Goal: Task Accomplishment & Management: Use online tool/utility

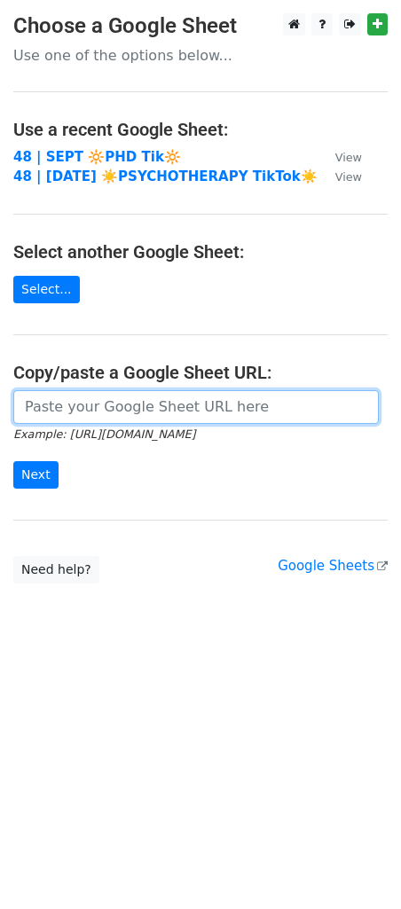
click at [127, 399] on input "url" at bounding box center [195, 407] width 365 height 34
paste input "https://docs.google.com/spreadsheets/d/1Nr-Z_4t21FxJEh0QIvdkxPn6n36hiBhXtH-bf1R…"
type input "https://docs.google.com/spreadsheets/d/1Nr-Z_4t21FxJEh0QIvdkxPn6n36hiBhXtH-bf1R…"
click at [13, 461] on input "Next" at bounding box center [35, 474] width 45 height 27
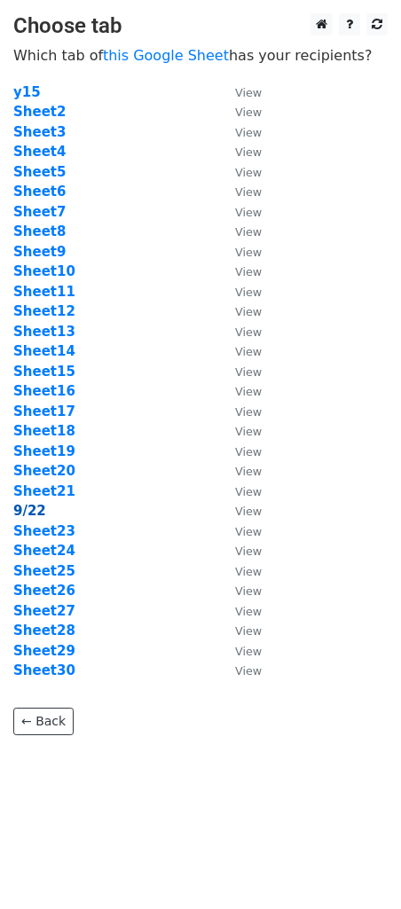
click at [29, 509] on strong "9/22" at bounding box center [29, 511] width 33 height 16
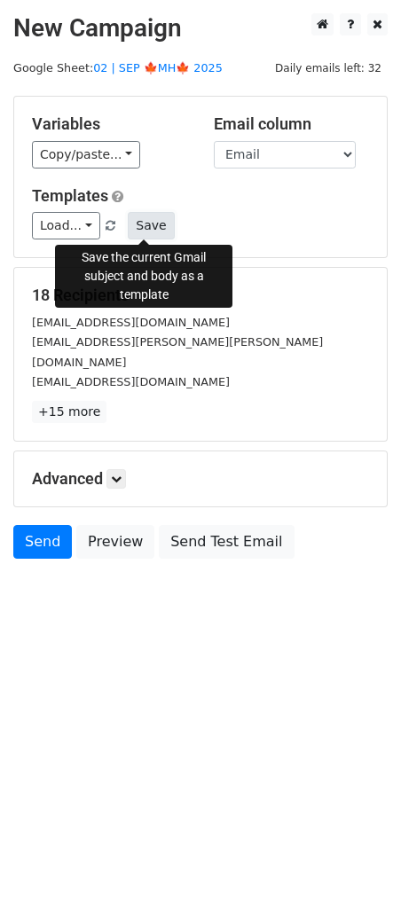
click at [152, 223] on button "Save" at bounding box center [151, 225] width 46 height 27
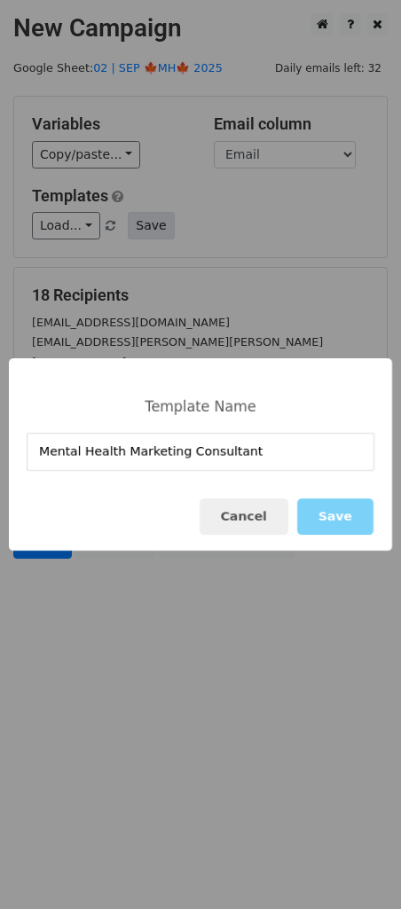
type input "Mental Health Marketing Consultant"
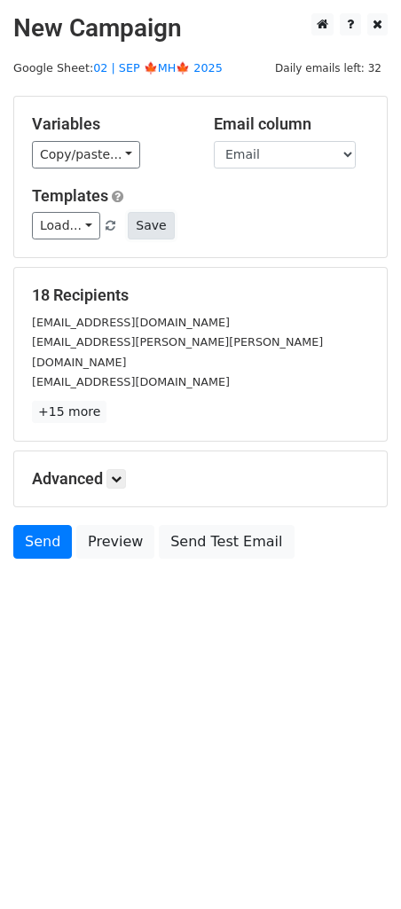
click at [147, 230] on button "Save" at bounding box center [151, 225] width 46 height 27
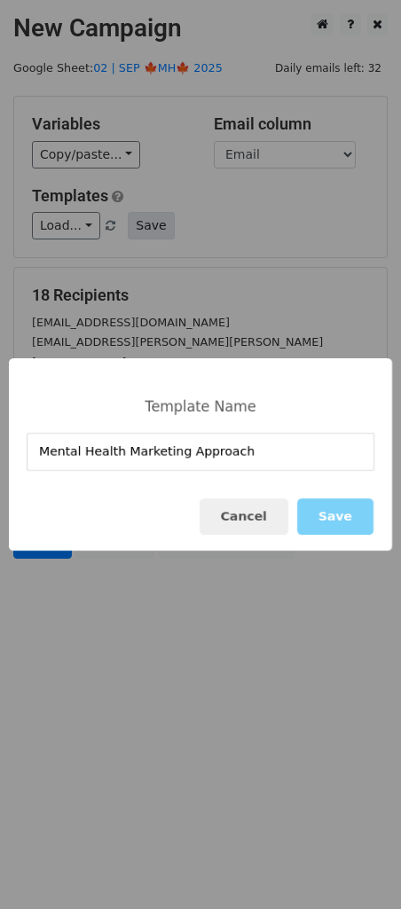
type input "Mental Health Marketing Approach"
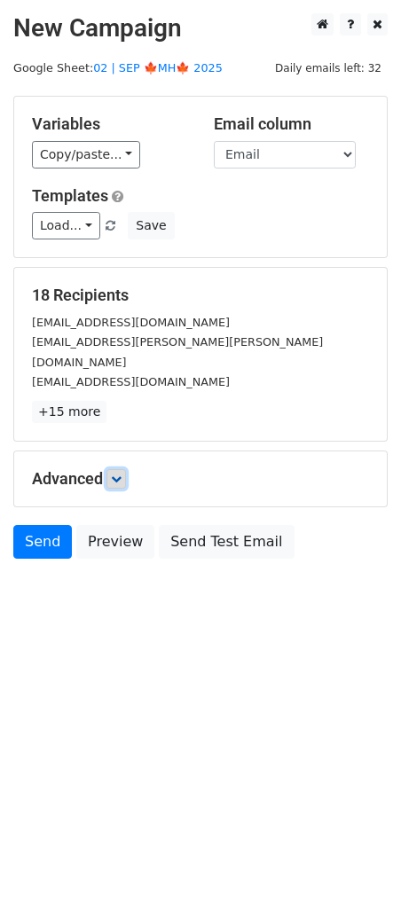
click at [113, 469] on link at bounding box center [115, 478] width 19 height 19
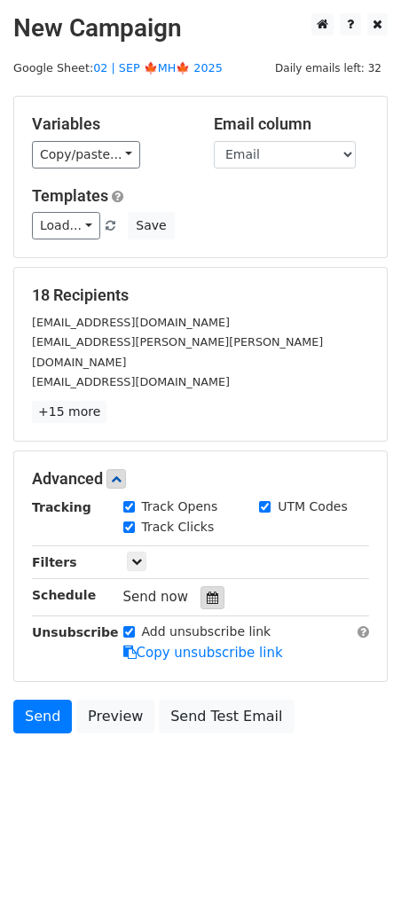
click at [200, 586] on div at bounding box center [212, 597] width 24 height 23
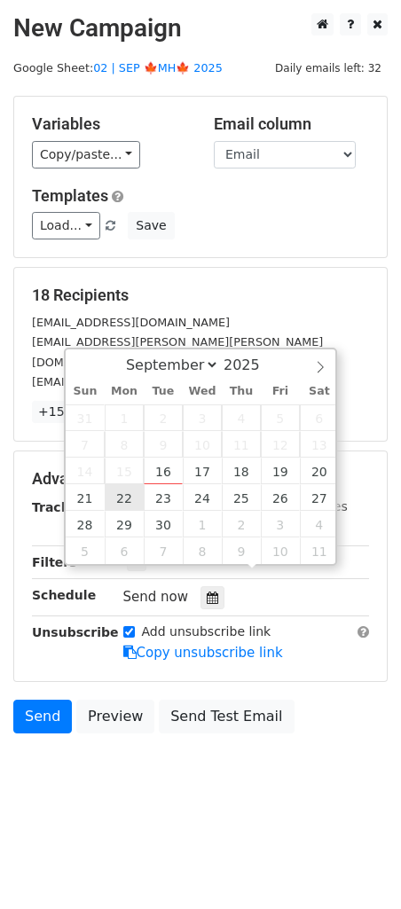
type input "2025-09-22 12:00"
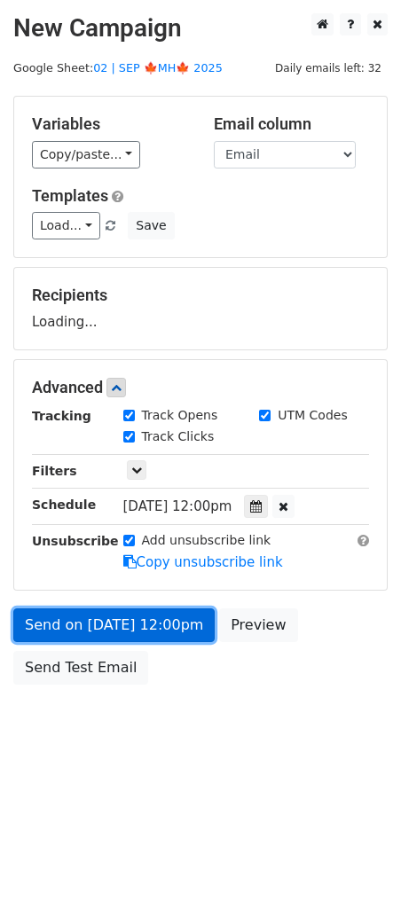
click at [100, 628] on link "Send on Sep 22 at 12:00pm" at bounding box center [113, 625] width 201 height 34
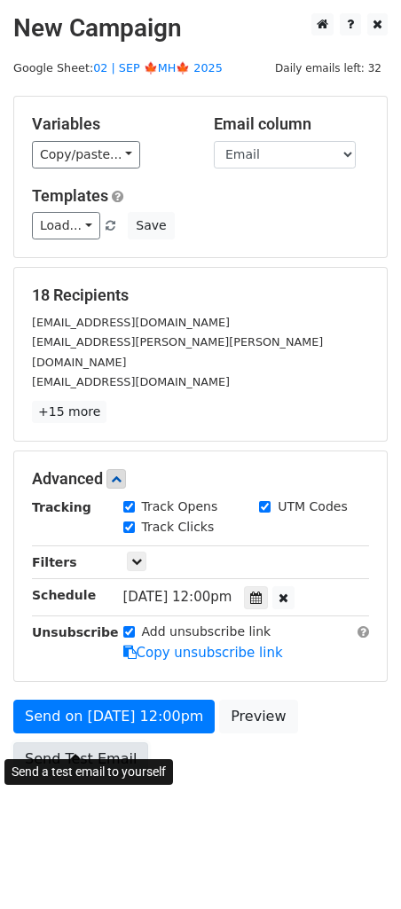
click at [90, 742] on link "Send Test Email" at bounding box center [80, 759] width 135 height 34
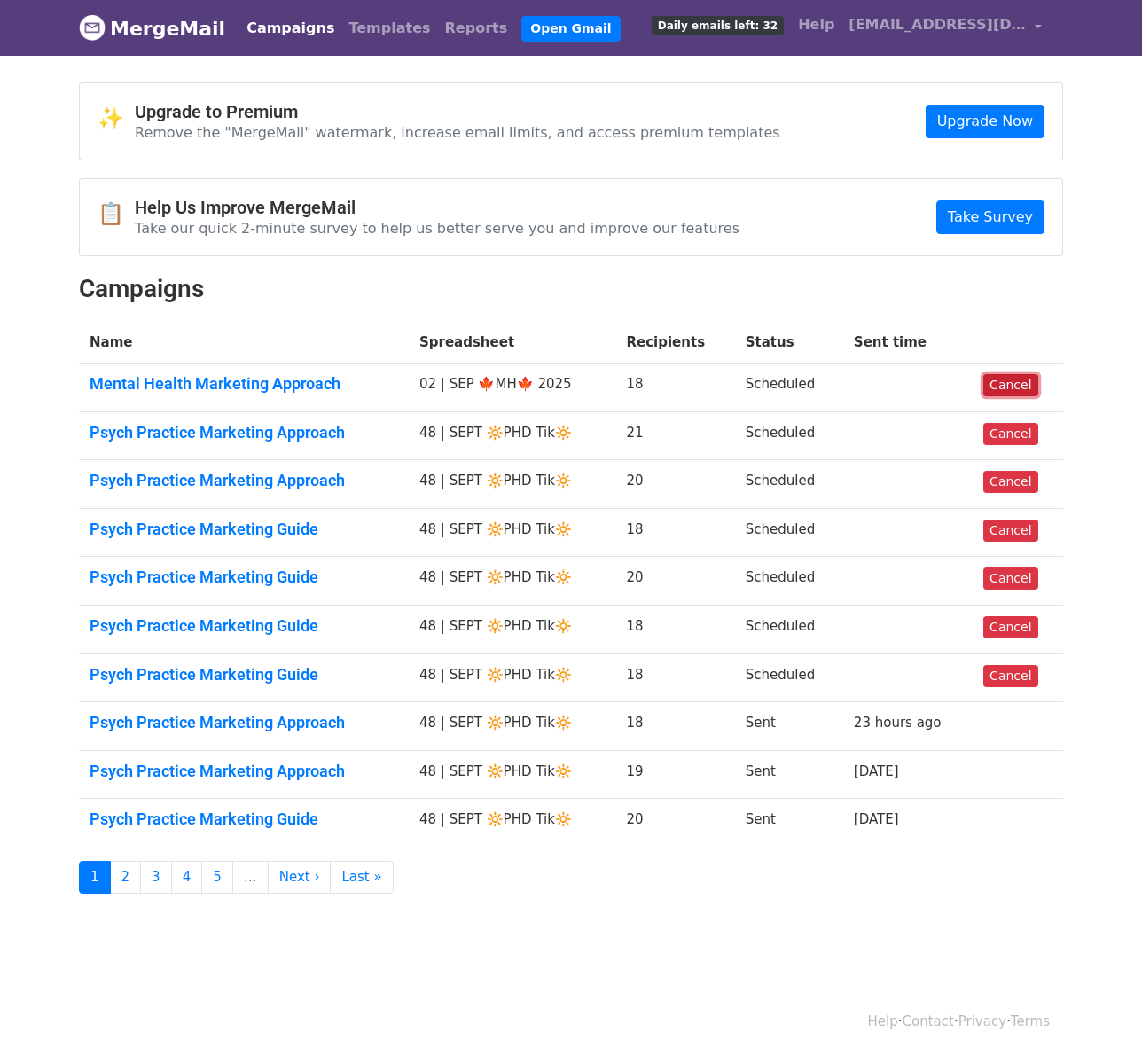
click at [1002, 386] on link "Cancel" at bounding box center [1010, 385] width 54 height 22
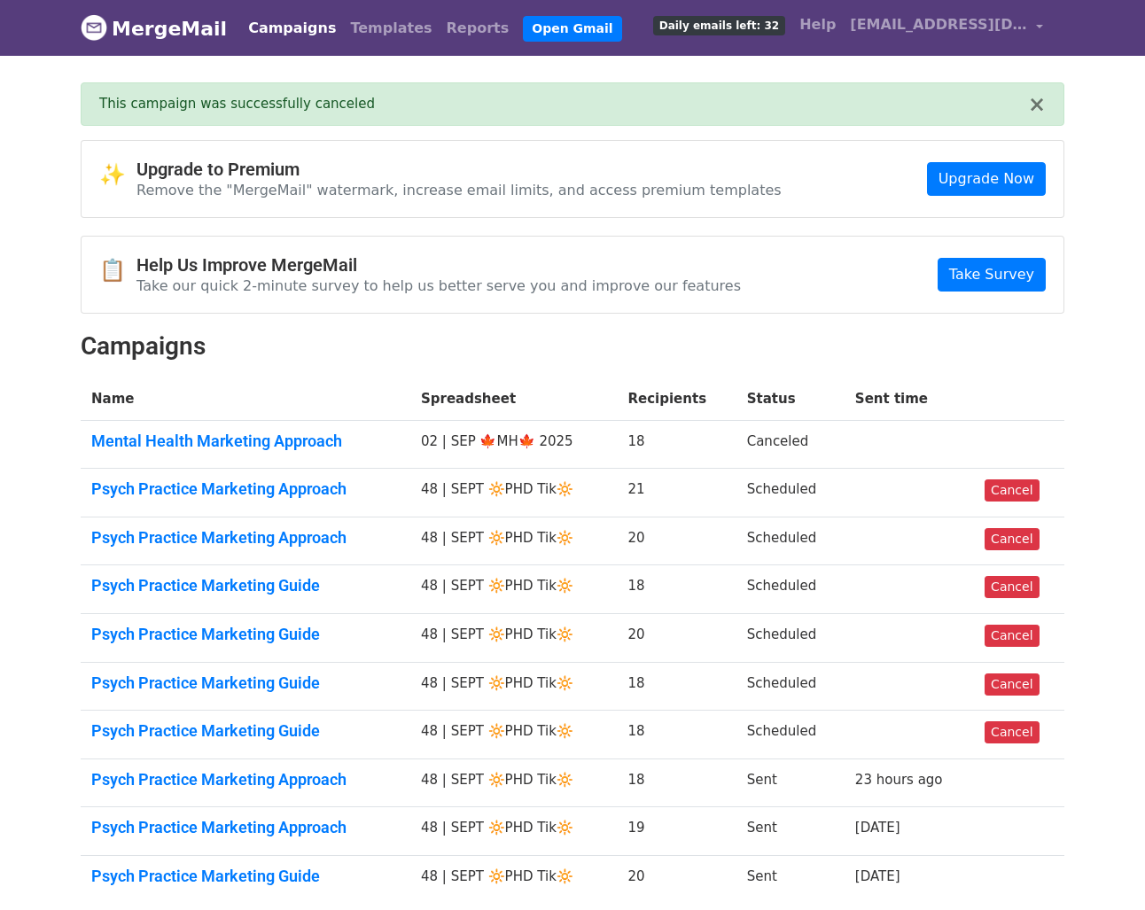
click at [279, 27] on link "Campaigns" at bounding box center [292, 28] width 102 height 35
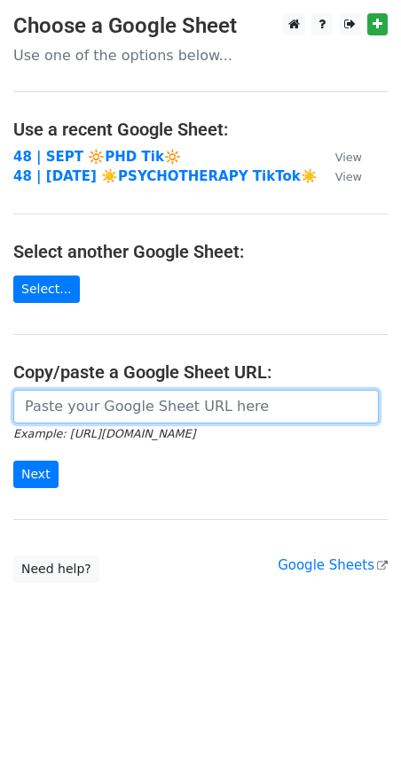
click at [168, 394] on input "url" at bounding box center [195, 407] width 365 height 34
paste input "https://docs.google.com/spreadsheets/d/1ezikaKSS7KsLN4rUiBj7GAIXYwOnRFHlk-33qQu…"
type input "https://docs.google.com/spreadsheets/d/1ezikaKSS7KsLN4rUiBj7GAIXYwOnRFHlk-33qQu…"
click at [13, 461] on input "Next" at bounding box center [35, 474] width 45 height 27
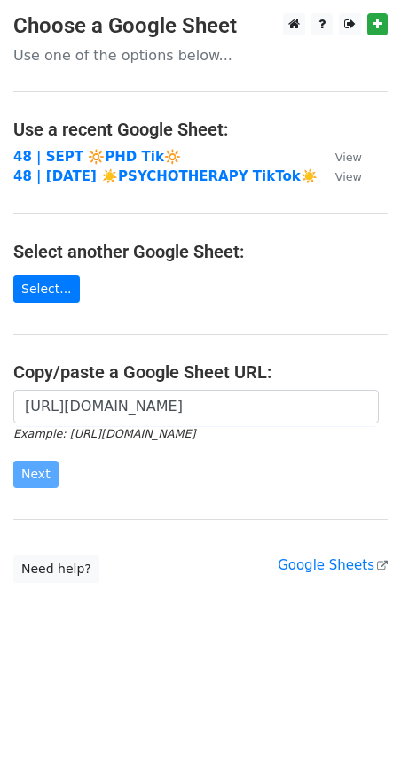
scroll to position [0, 0]
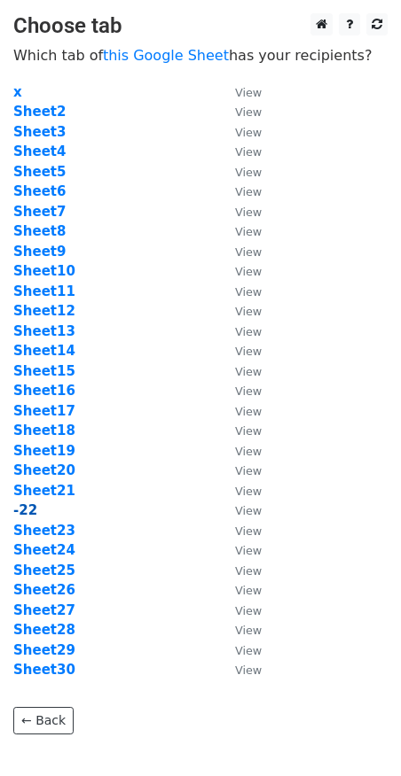
click at [32, 513] on strong "-22" at bounding box center [25, 511] width 24 height 16
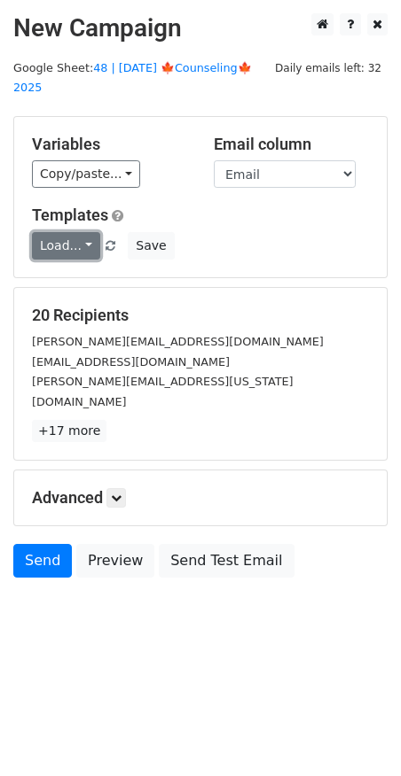
click at [65, 232] on link "Load..." at bounding box center [66, 245] width 68 height 27
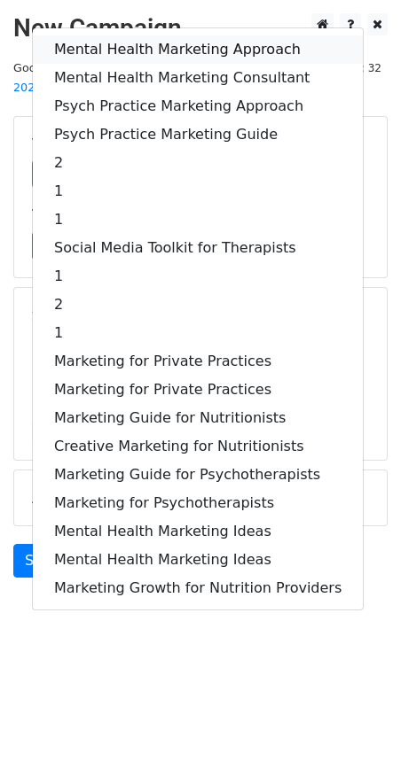
click at [156, 35] on link "Mental Health Marketing Approach" at bounding box center [198, 49] width 330 height 28
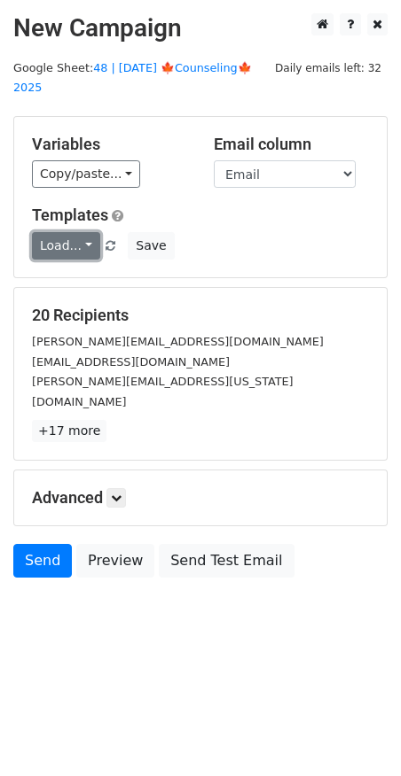
click at [60, 232] on link "Load..." at bounding box center [66, 245] width 68 height 27
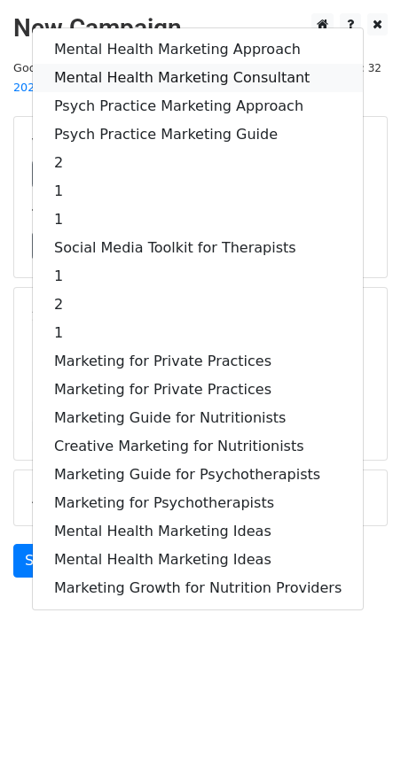
click at [164, 64] on link "Mental Health Marketing Consultant" at bounding box center [198, 78] width 330 height 28
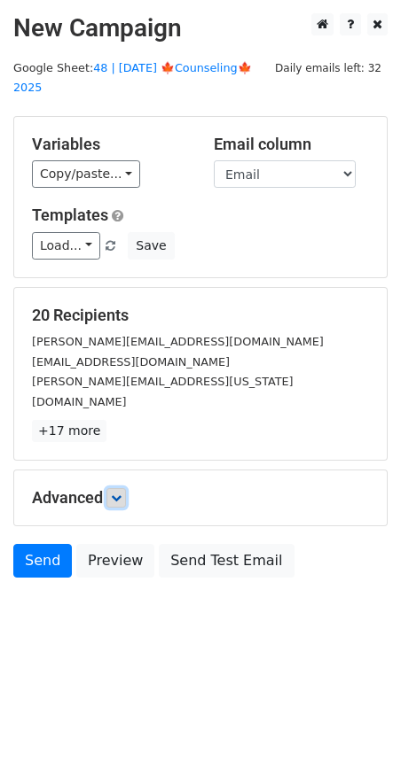
click at [125, 488] on link at bounding box center [115, 497] width 19 height 19
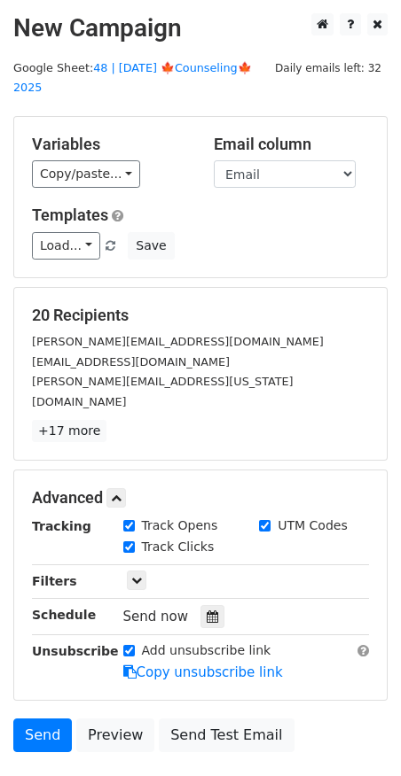
click at [201, 561] on div "Tracking Track Opens UTM Codes Track Clicks Filters Only include spreadsheet ro…" at bounding box center [200, 600] width 337 height 166
click at [207, 611] on icon at bounding box center [213, 617] width 12 height 12
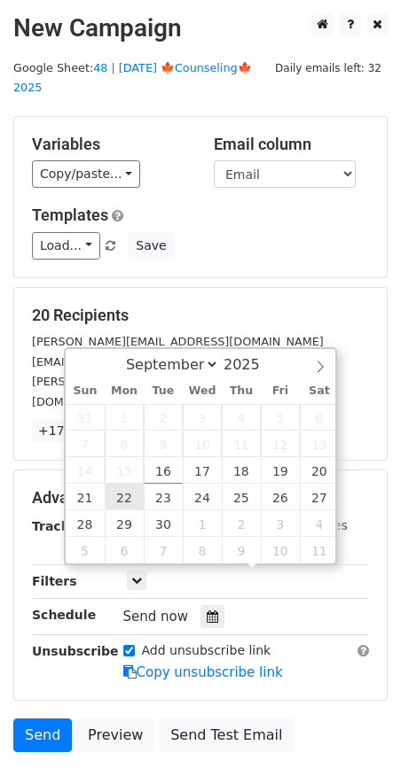
type input "2025-09-22 12:00"
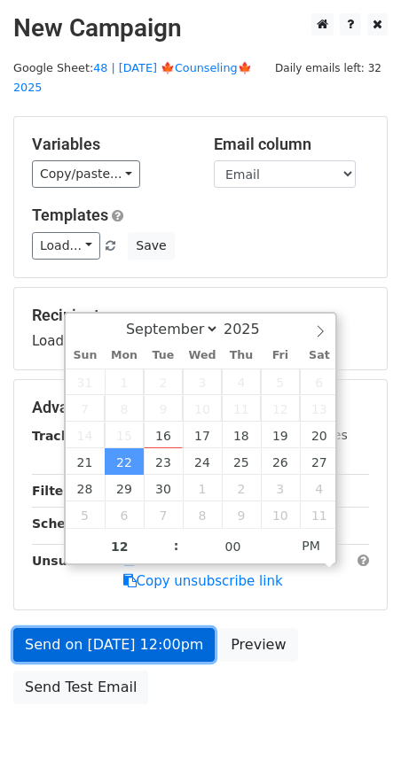
click at [117, 628] on link "Send on Sep 22 at 12:00pm" at bounding box center [113, 645] width 201 height 34
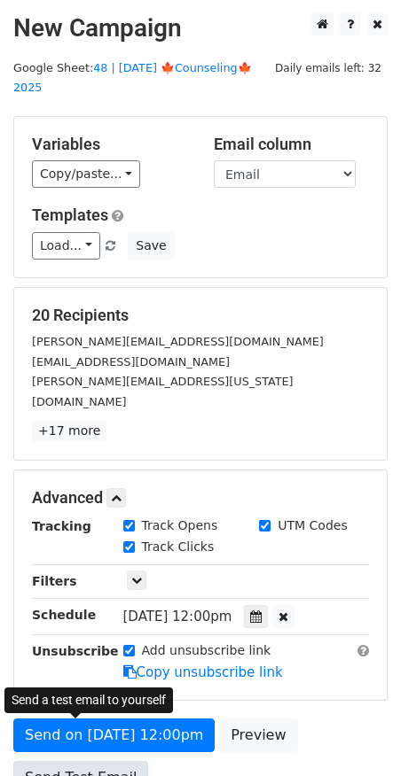
click at [63, 761] on link "Send Test Email" at bounding box center [80, 778] width 135 height 34
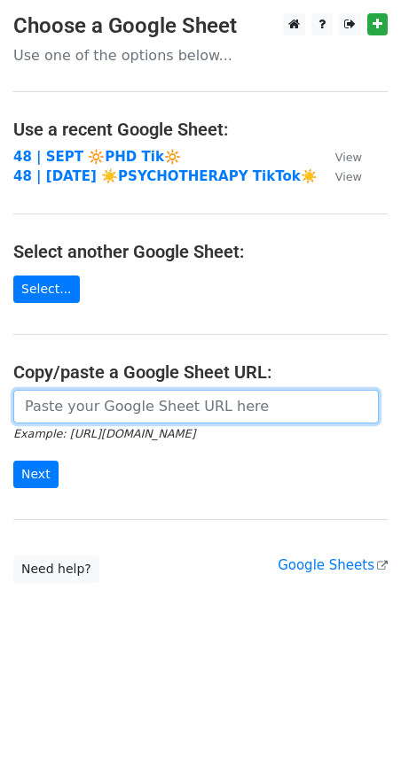
click at [139, 393] on input "url" at bounding box center [195, 407] width 365 height 34
paste input "[URL][DOMAIN_NAME]"
type input "[URL][DOMAIN_NAME]"
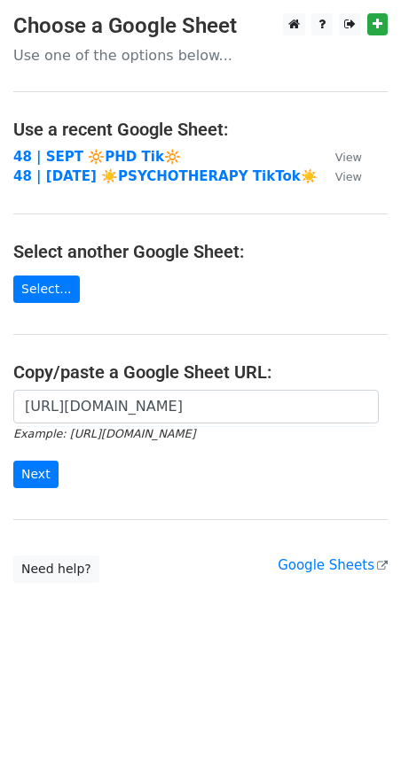
scroll to position [0, 0]
click at [45, 475] on input "Next" at bounding box center [35, 474] width 45 height 27
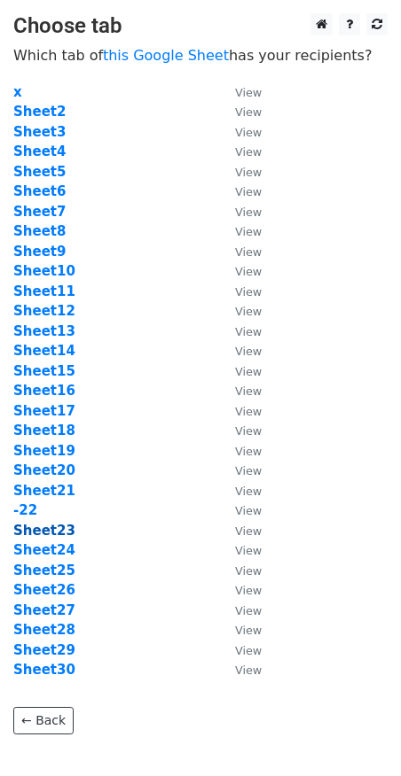
click at [41, 529] on strong "Sheet23" at bounding box center [44, 531] width 62 height 16
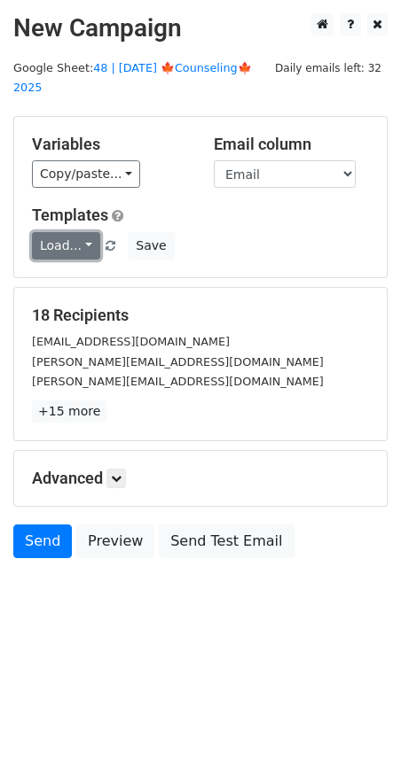
click at [81, 234] on link "Load..." at bounding box center [66, 245] width 68 height 27
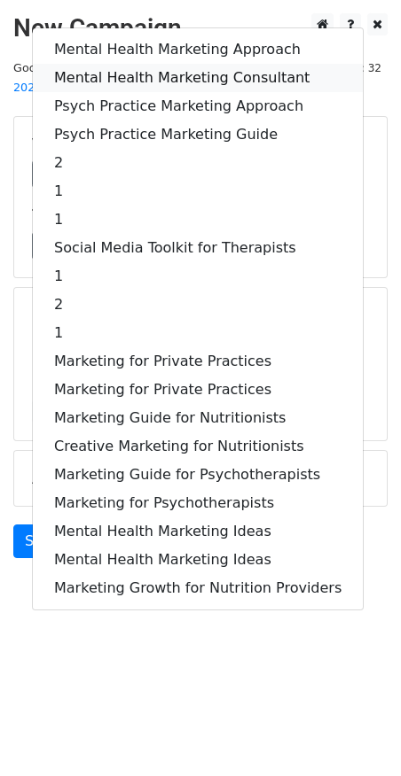
click at [200, 64] on link "Mental Health Marketing Consultant" at bounding box center [198, 78] width 330 height 28
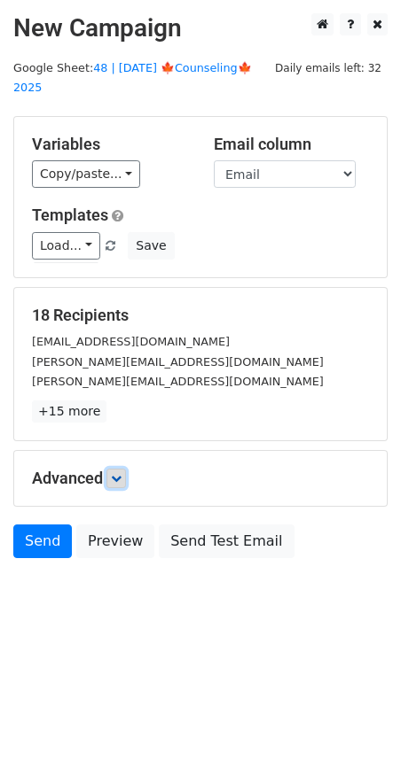
click at [118, 473] on icon at bounding box center [116, 478] width 11 height 11
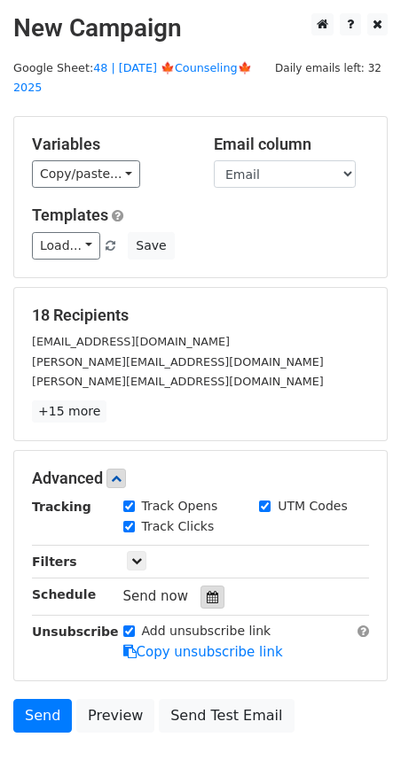
click at [212, 586] on div at bounding box center [212, 597] width 24 height 23
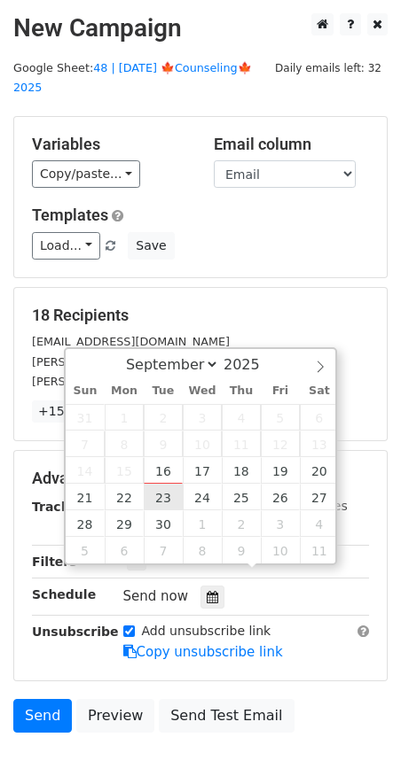
type input "[DATE] 12:00"
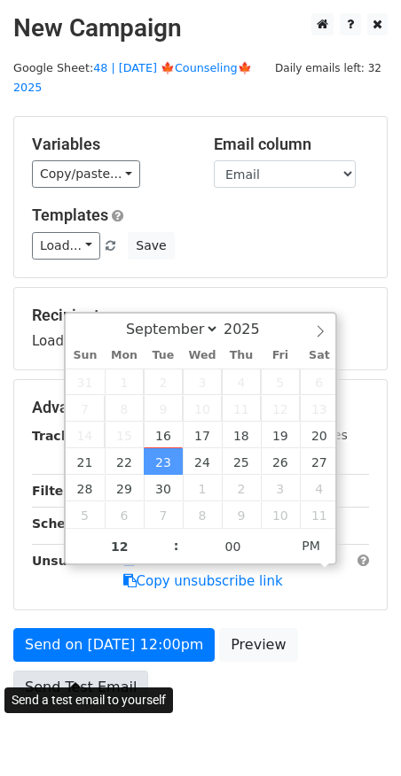
click at [94, 675] on link "Send Test Email" at bounding box center [80, 688] width 135 height 34
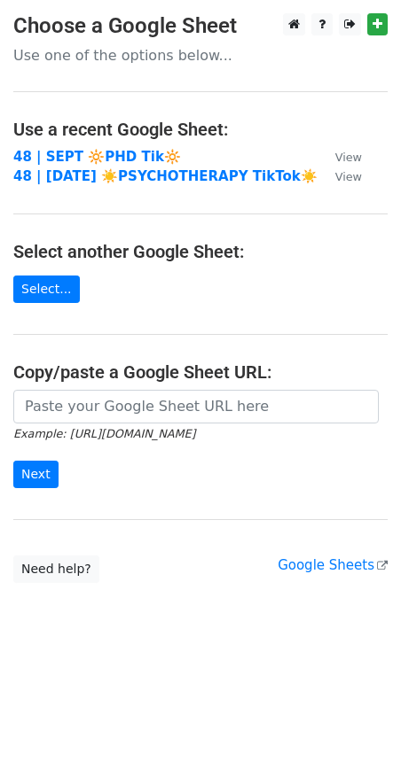
click at [161, 427] on small "Example: https://docs.google.com/spreadsheets/d/abc/edit" at bounding box center [104, 433] width 182 height 13
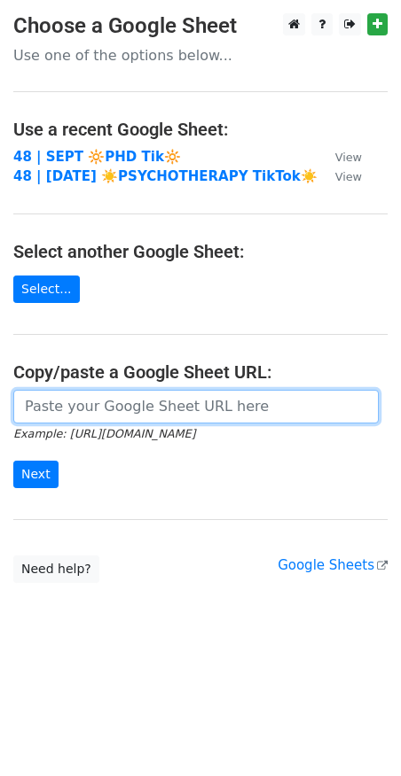
click at [175, 398] on input "url" at bounding box center [195, 407] width 365 height 34
paste input "https://docs.google.com/spreadsheets/d/1ezikaKSS7KsLN4rUiBj7GAIXYwOnRFHlk-33qQu…"
type input "https://docs.google.com/spreadsheets/d/1ezikaKSS7KsLN4rUiBj7GAIXYwOnRFHlk-33qQu…"
click at [13, 461] on input "Next" at bounding box center [35, 474] width 45 height 27
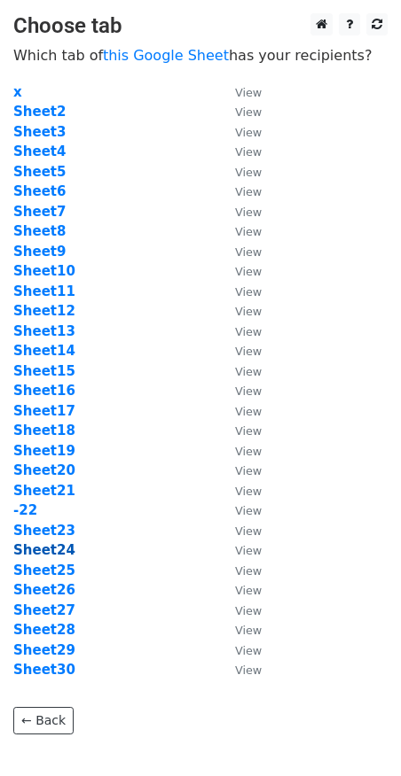
click at [56, 548] on strong "Sheet24" at bounding box center [44, 550] width 62 height 16
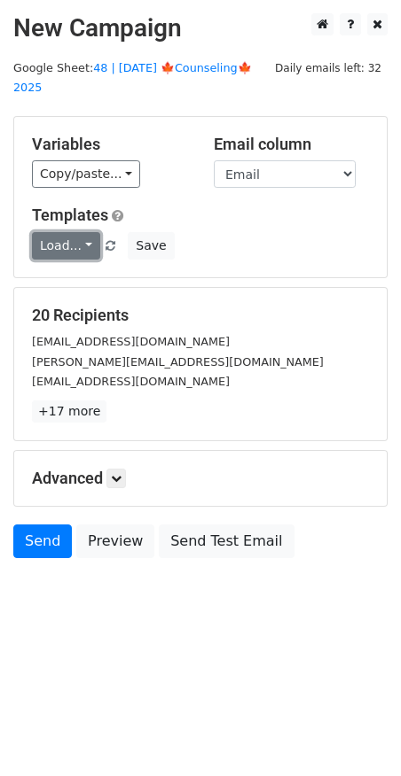
click at [54, 232] on link "Load..." at bounding box center [66, 245] width 68 height 27
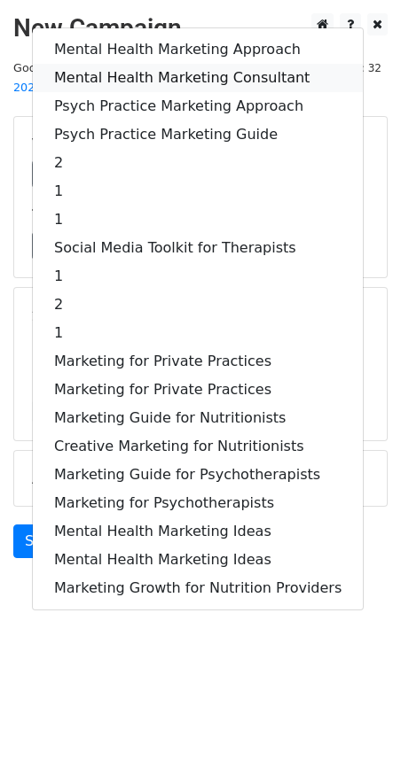
click at [184, 64] on link "Mental Health Marketing Consultant" at bounding box center [198, 78] width 330 height 28
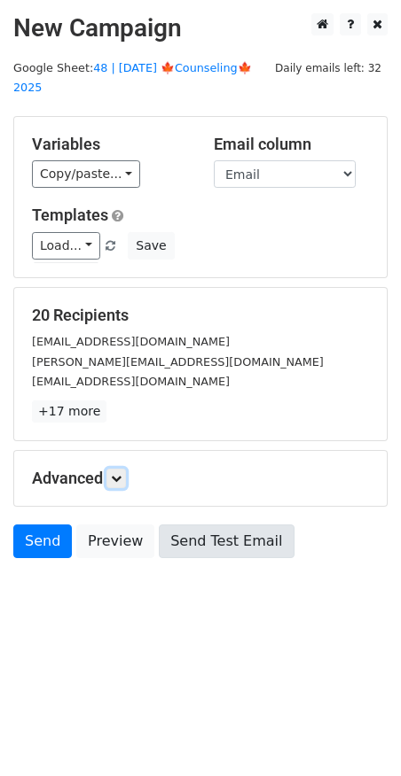
drag, startPoint x: 122, startPoint y: 456, endPoint x: 185, endPoint y: 535, distance: 100.9
click at [121, 473] on icon at bounding box center [116, 478] width 11 height 11
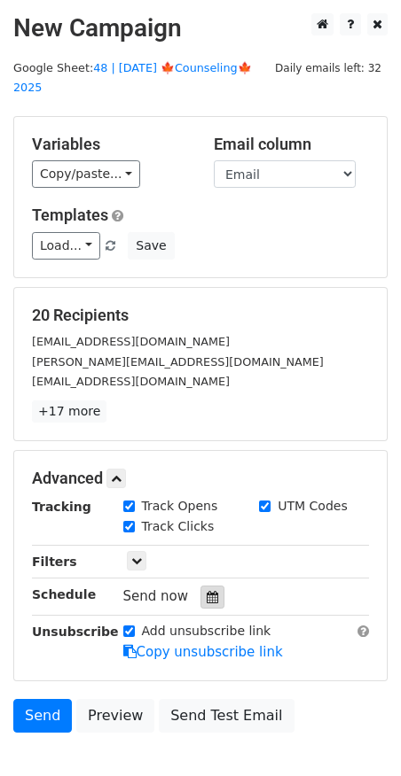
click at [207, 591] on icon at bounding box center [213, 597] width 12 height 12
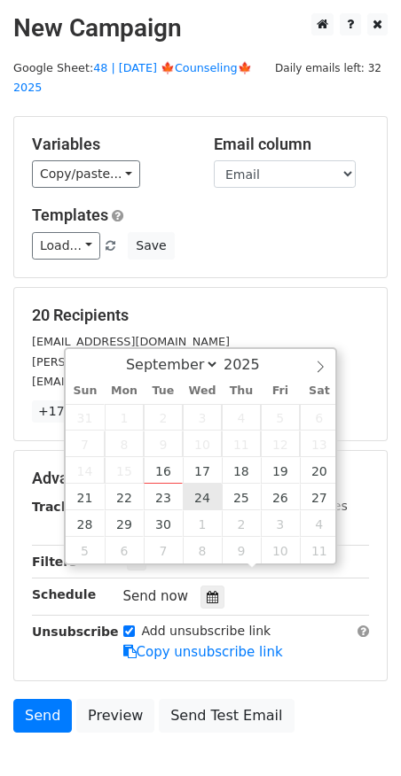
type input "[DATE] 12:00"
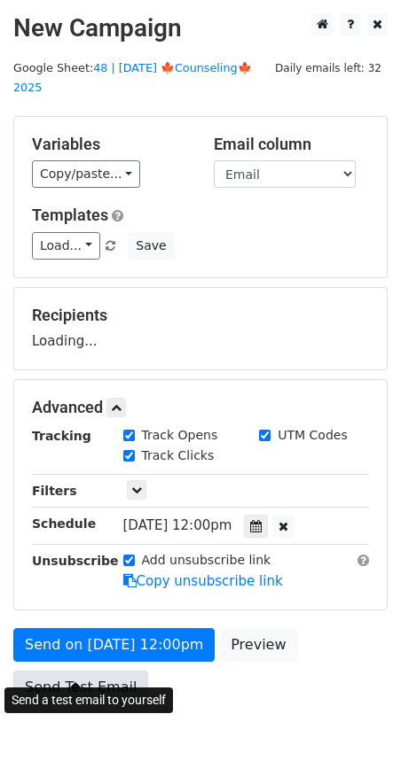
click at [104, 675] on link "Send Test Email" at bounding box center [80, 688] width 135 height 34
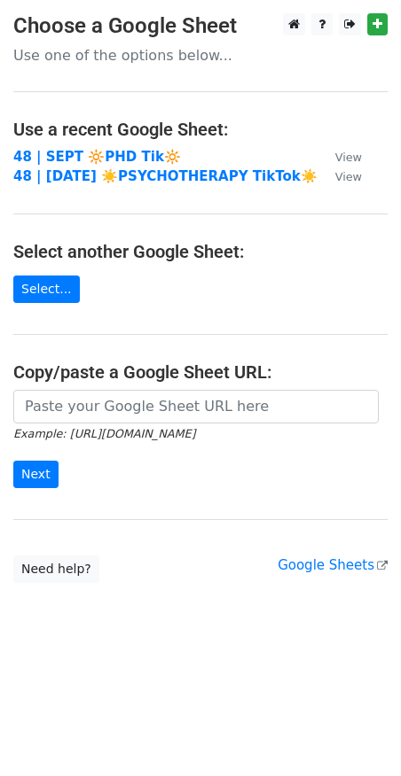
click at [134, 386] on main "Choose a Google Sheet Use one of the options below... Use a recent Google Sheet…" at bounding box center [200, 298] width 401 height 570
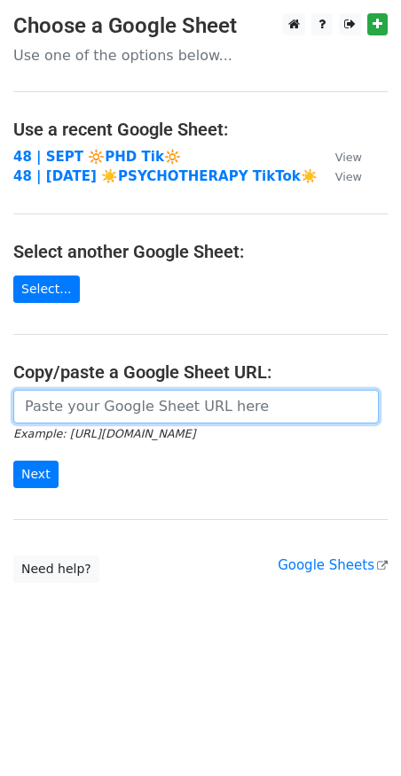
click at [108, 401] on input "url" at bounding box center [195, 407] width 365 height 34
paste input "https://docs.google.com/spreadsheets/d/1ezikaKSS7KsLN4rUiBj7GAIXYwOnRFHlk-33qQu…"
type input "https://docs.google.com/spreadsheets/d/1ezikaKSS7KsLN4rUiBj7GAIXYwOnRFHlk-33qQu…"
click at [13, 461] on input "Next" at bounding box center [35, 474] width 45 height 27
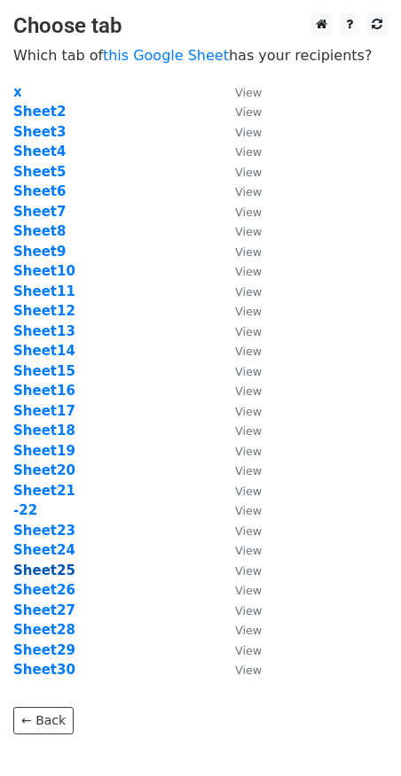
click at [57, 573] on strong "Sheet25" at bounding box center [44, 571] width 62 height 16
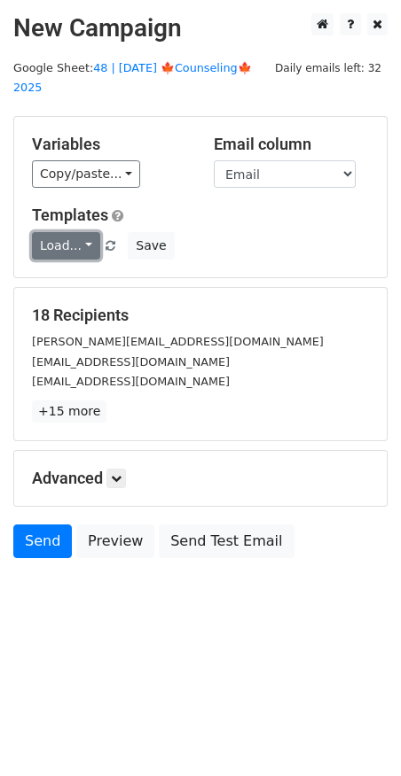
click at [53, 232] on link "Load..." at bounding box center [66, 245] width 68 height 27
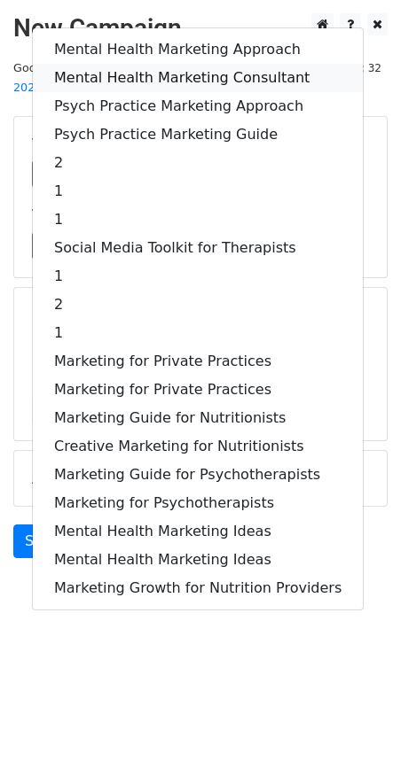
click at [168, 64] on link "Mental Health Marketing Consultant" at bounding box center [198, 78] width 330 height 28
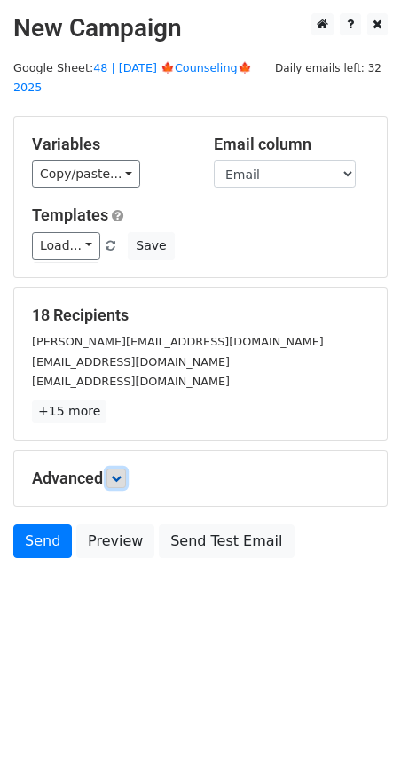
drag, startPoint x: 118, startPoint y: 449, endPoint x: 125, endPoint y: 462, distance: 14.3
click at [118, 469] on link at bounding box center [115, 478] width 19 height 19
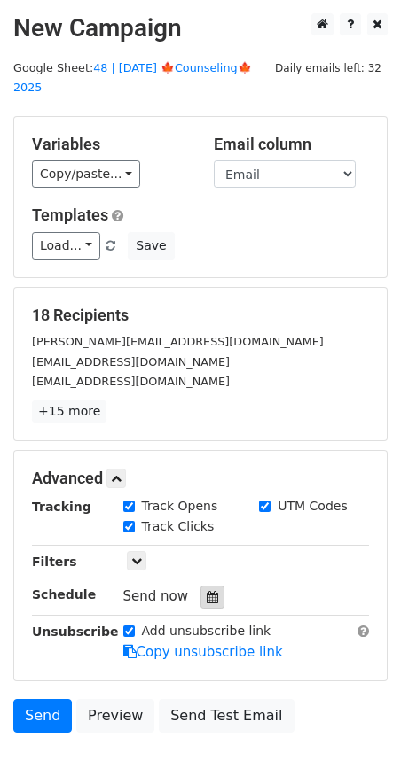
click at [207, 591] on icon at bounding box center [213, 597] width 12 height 12
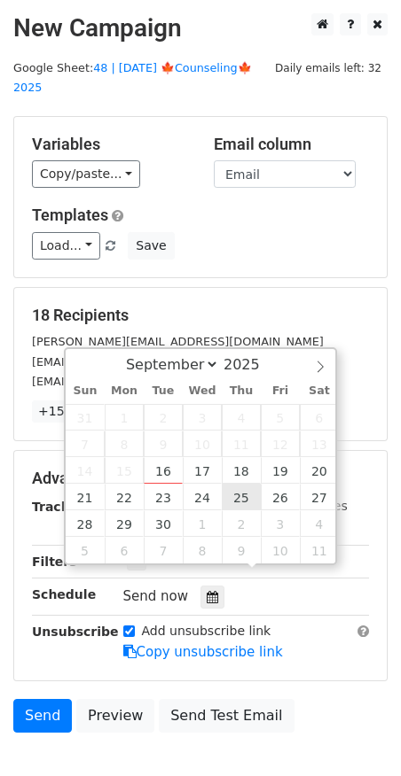
type input "2025-09-25 12:00"
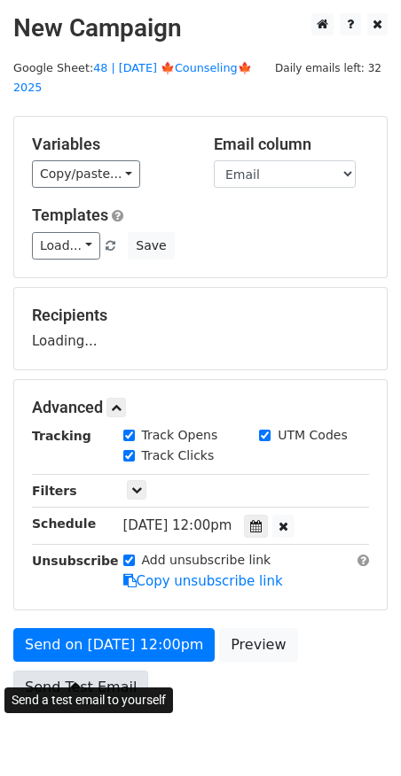
click at [133, 671] on link "Send Test Email" at bounding box center [80, 688] width 135 height 34
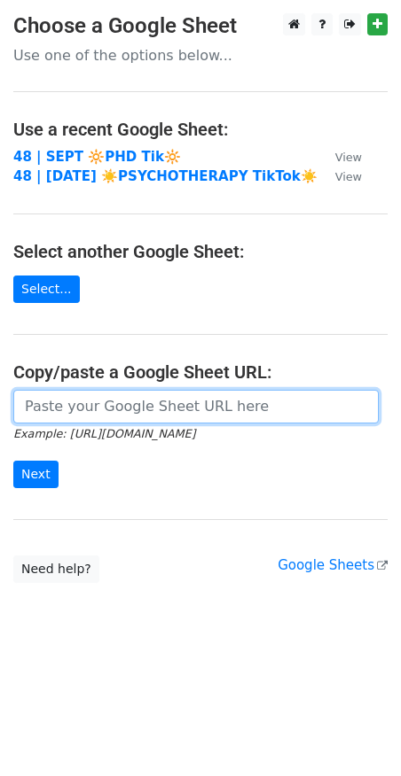
click at [131, 393] on input "url" at bounding box center [195, 407] width 365 height 34
paste input "[URL][DOMAIN_NAME]"
type input "[URL][DOMAIN_NAME]"
click at [13, 461] on input "Next" at bounding box center [35, 474] width 45 height 27
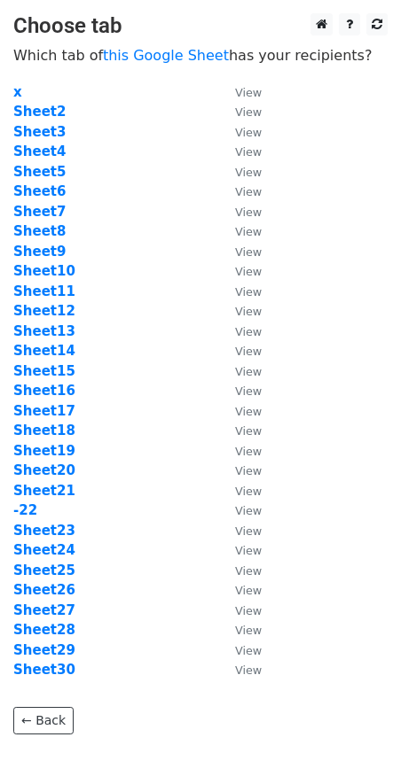
click at [38, 597] on td "Sheet26" at bounding box center [115, 591] width 204 height 20
click at [41, 590] on strong "Sheet26" at bounding box center [44, 590] width 62 height 16
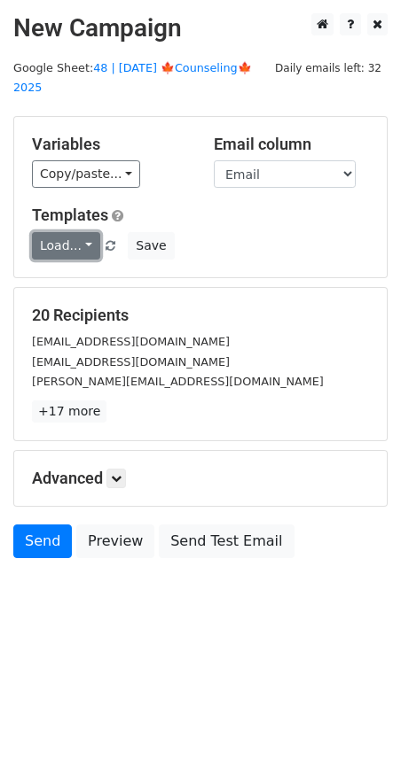
click at [60, 232] on link "Load..." at bounding box center [66, 245] width 68 height 27
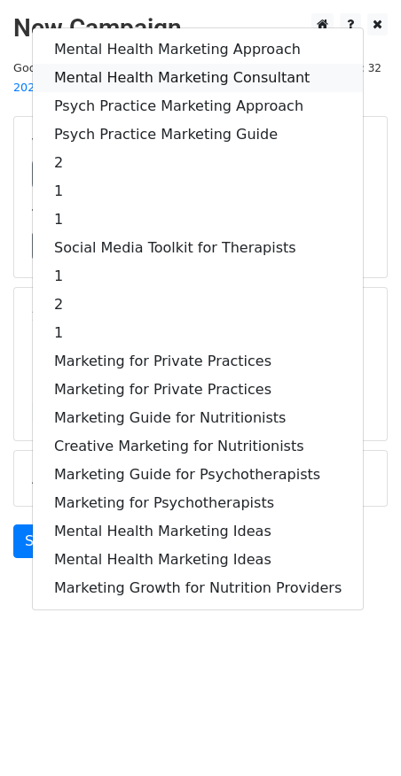
click at [199, 64] on link "Mental Health Marketing Consultant" at bounding box center [198, 78] width 330 height 28
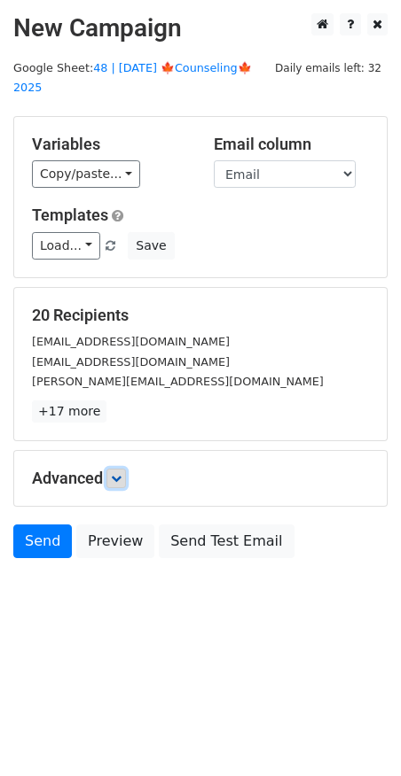
click at [125, 469] on link at bounding box center [115, 478] width 19 height 19
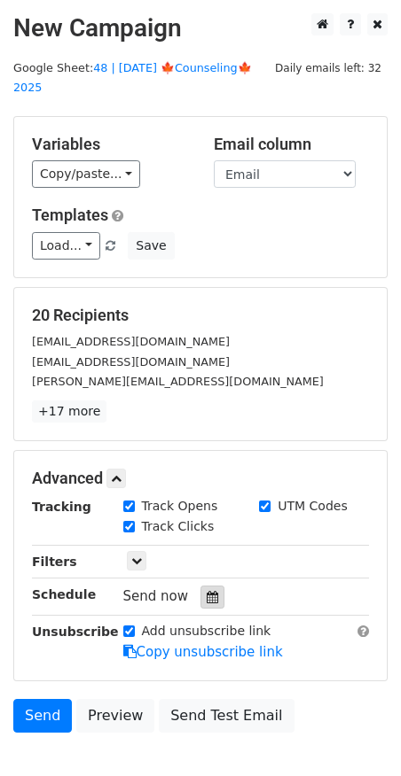
click at [211, 586] on div at bounding box center [212, 597] width 24 height 23
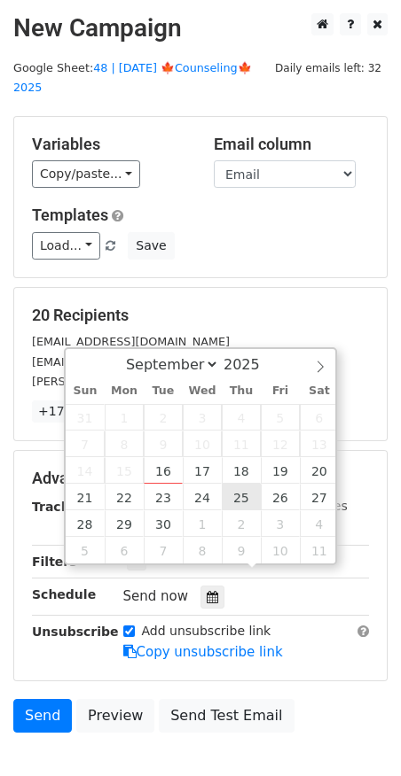
type input "2025-09-25 12:00"
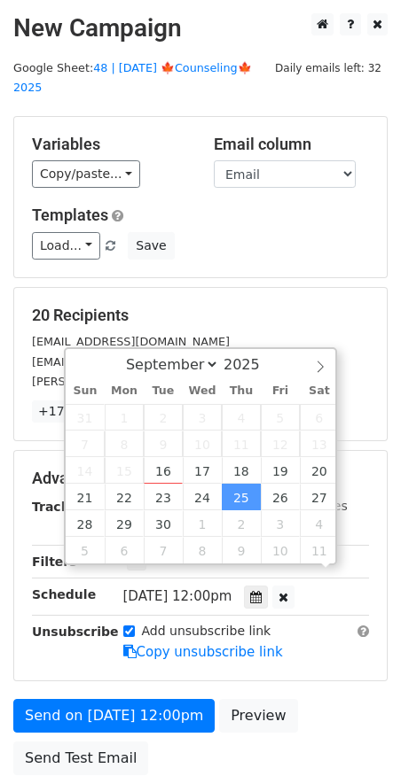
drag, startPoint x: 258, startPoint y: 491, endPoint x: 200, endPoint y: 547, distance: 80.2
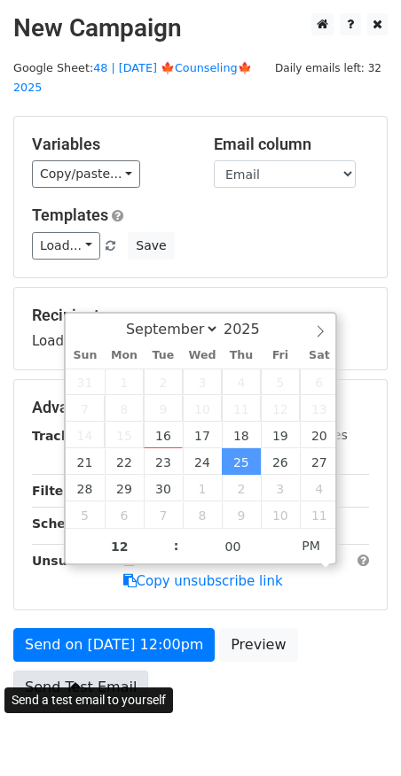
click at [120, 671] on link "Send Test Email" at bounding box center [80, 688] width 135 height 34
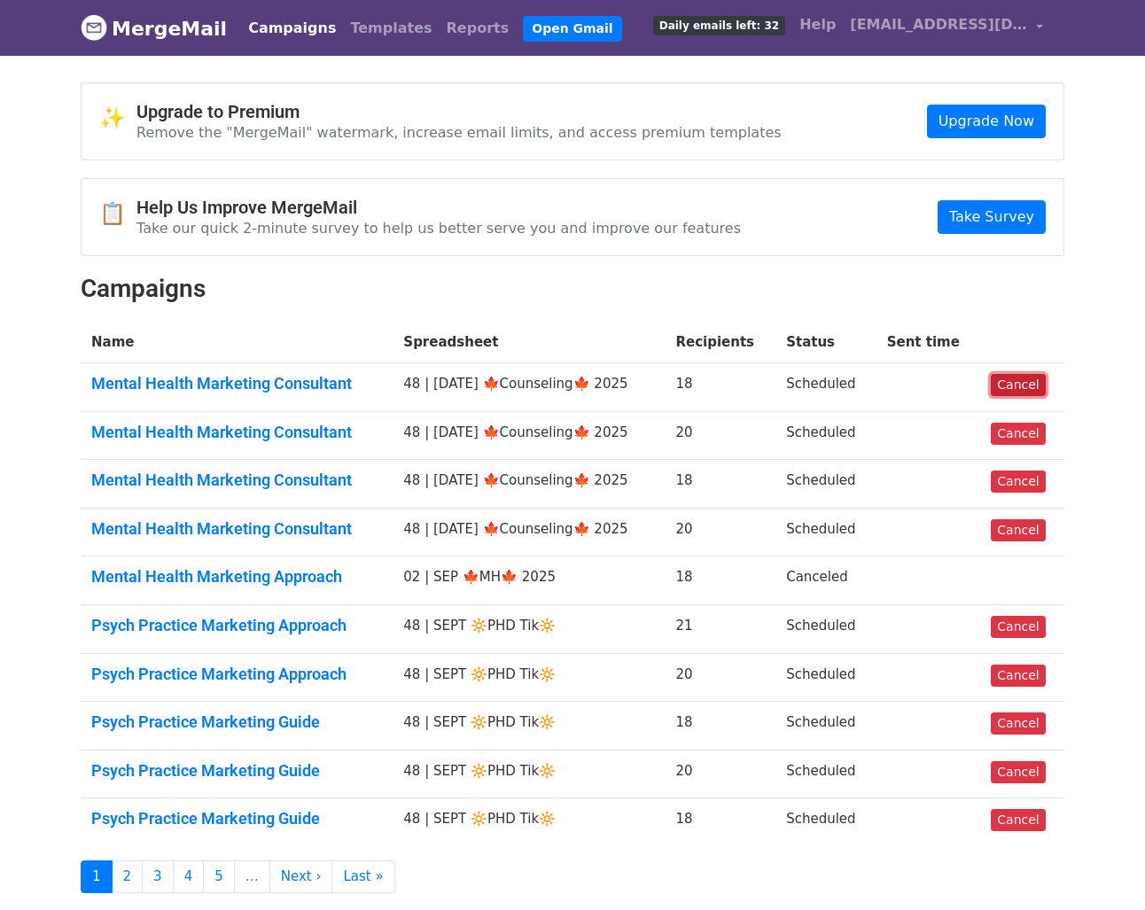
click at [1018, 393] on link "Cancel" at bounding box center [1018, 385] width 54 height 22
